Goal: Check status: Check status

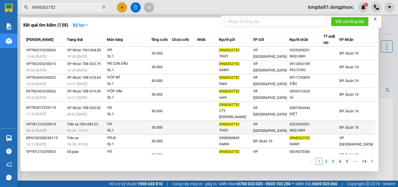
type input "0968262752"
click at [116, 121] on div "HS" at bounding box center [129, 124] width 44 height 6
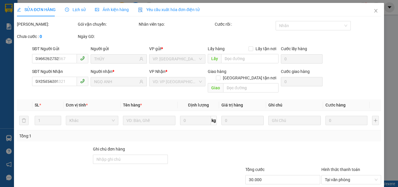
click at [76, 11] on span "Lịch sử" at bounding box center [75, 9] width 21 height 5
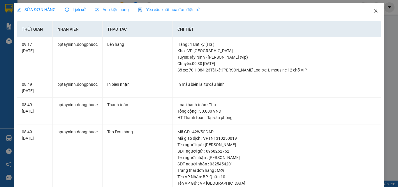
click at [373, 12] on icon "close" at bounding box center [375, 10] width 5 height 5
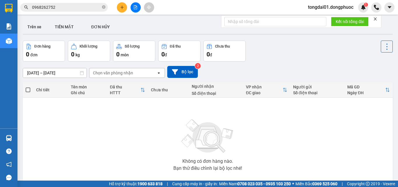
click at [73, 7] on input "0968262752" at bounding box center [66, 7] width 69 height 6
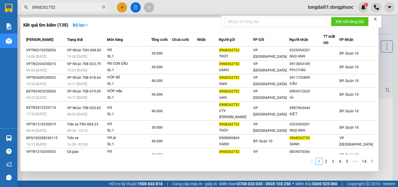
click at [128, 174] on div at bounding box center [199, 93] width 398 height 187
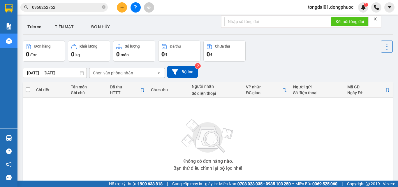
click at [55, 148] on div "Không có đơn hàng nào. Bạn thử điều chỉnh lại bộ lọc nhé!" at bounding box center [208, 142] width 364 height 87
